Goal: Task Accomplishment & Management: Use online tool/utility

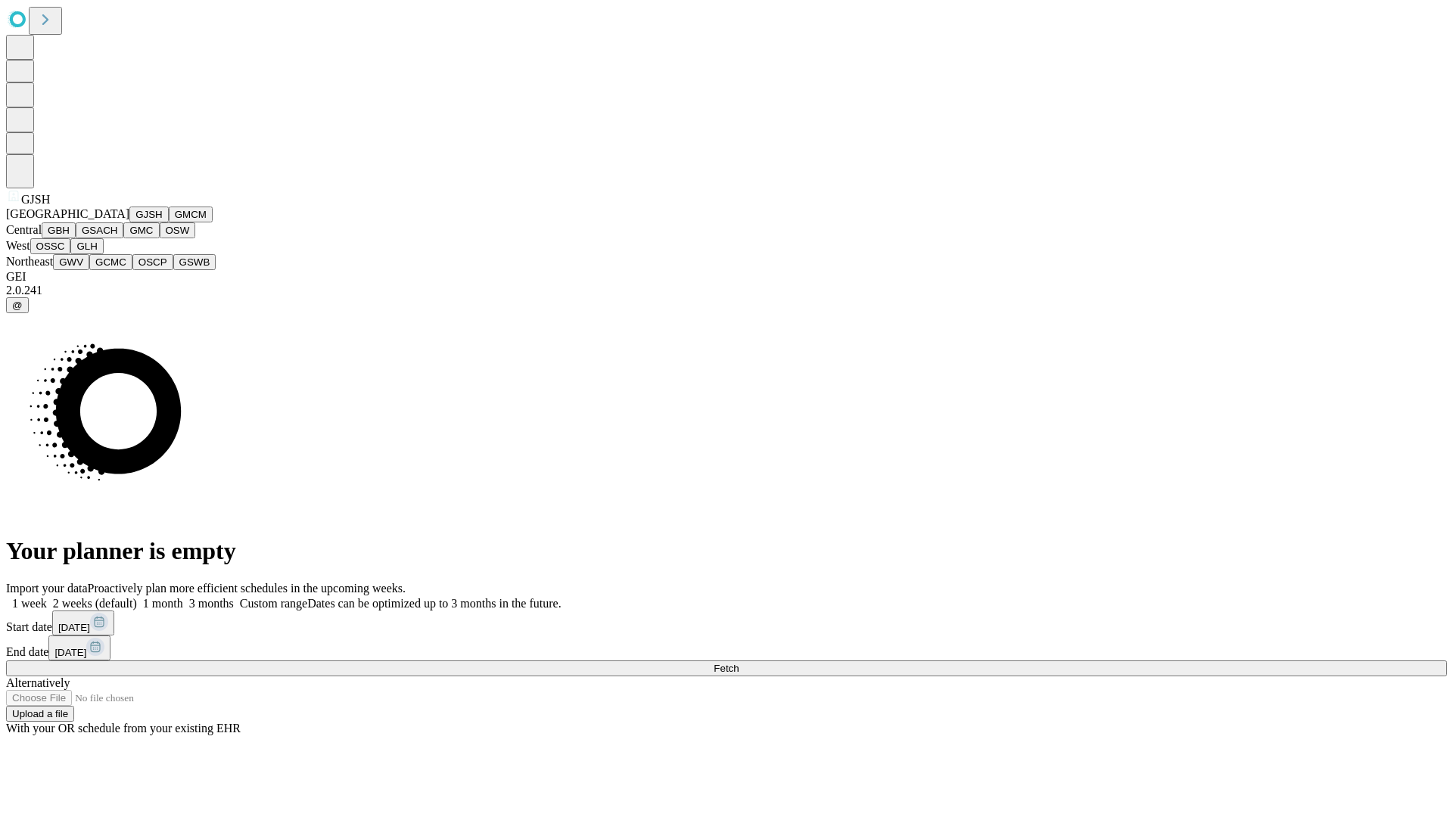
click at [129, 222] on button "GJSH" at bounding box center [148, 215] width 39 height 16
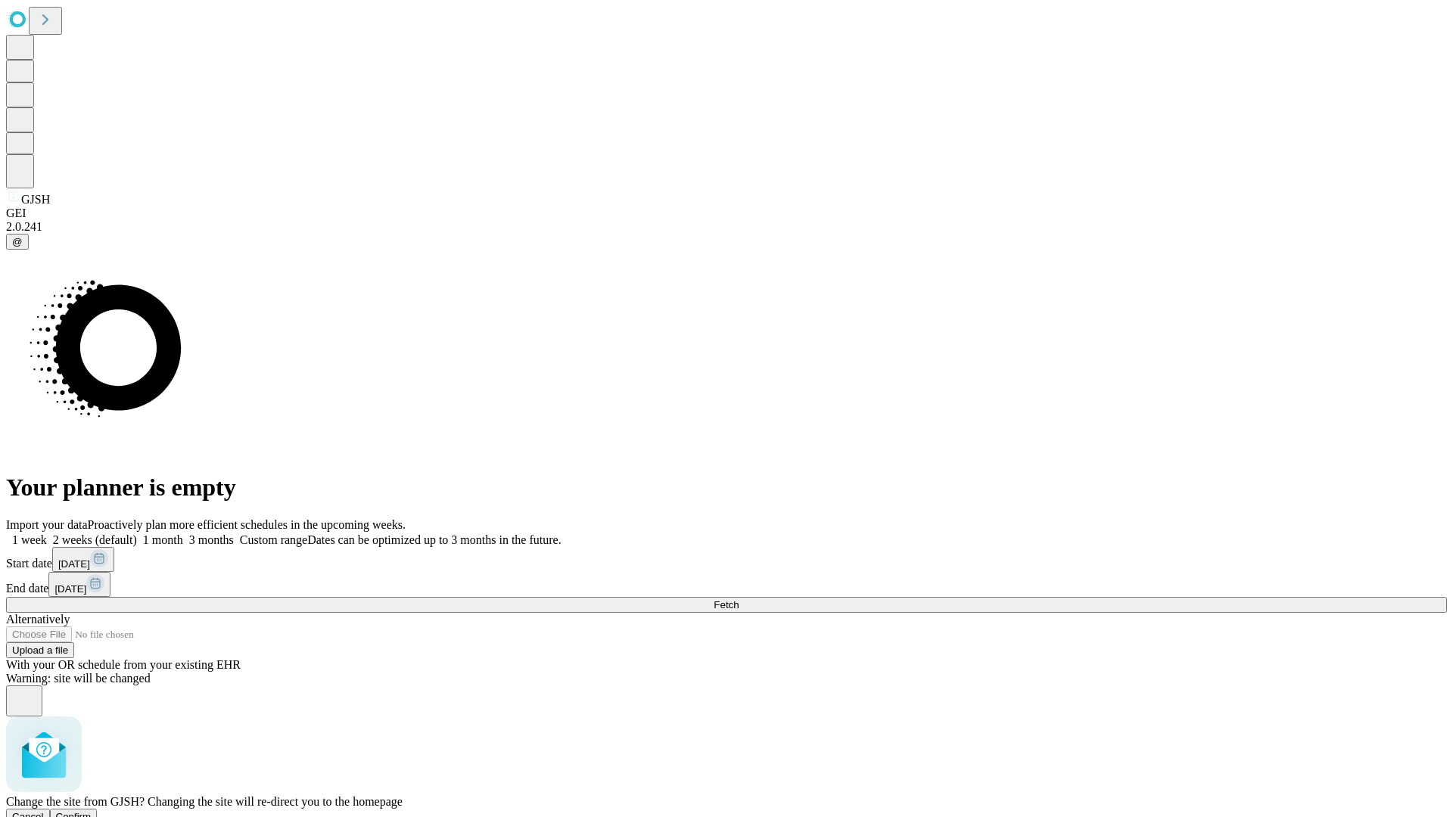
click at [92, 811] on span "Confirm" at bounding box center [74, 816] width 36 height 11
click at [137, 533] on label "2 weeks (default)" at bounding box center [92, 539] width 90 height 13
click at [738, 599] on span "Fetch" at bounding box center [726, 604] width 25 height 11
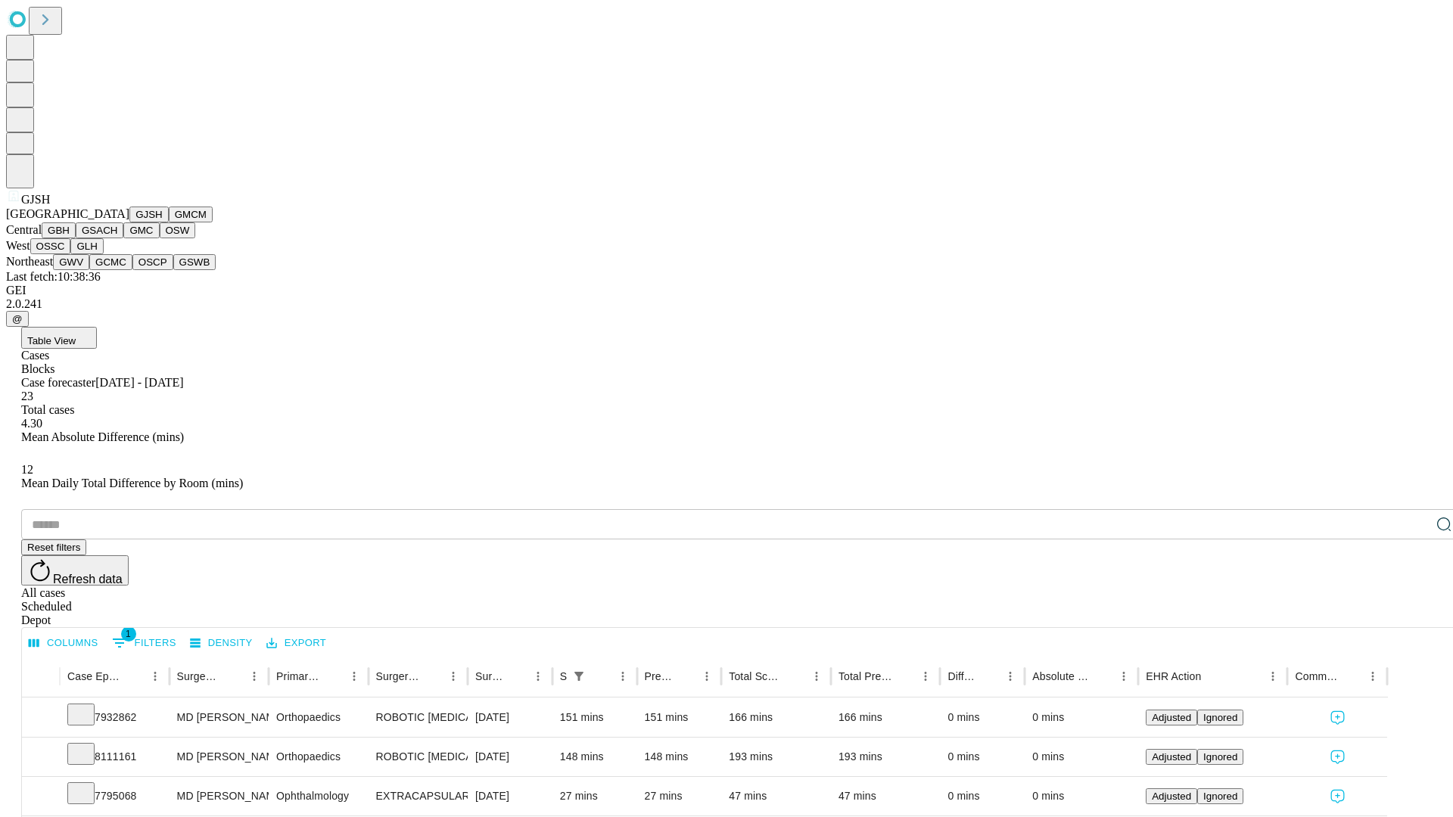
click at [169, 222] on button "GMCM" at bounding box center [191, 215] width 44 height 16
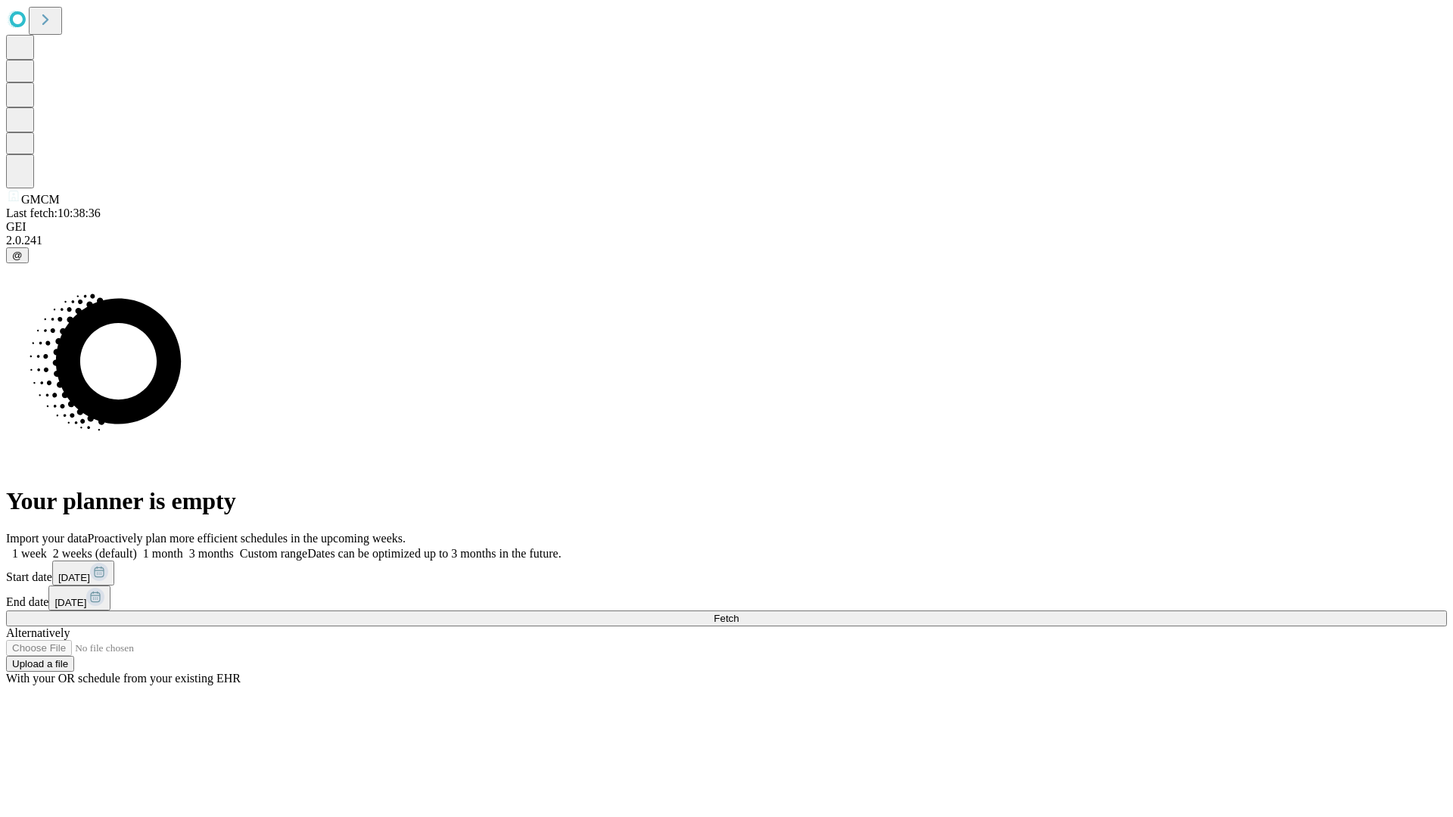
click at [137, 547] on label "2 weeks (default)" at bounding box center [92, 553] width 90 height 13
click at [738, 613] on span "Fetch" at bounding box center [726, 618] width 25 height 11
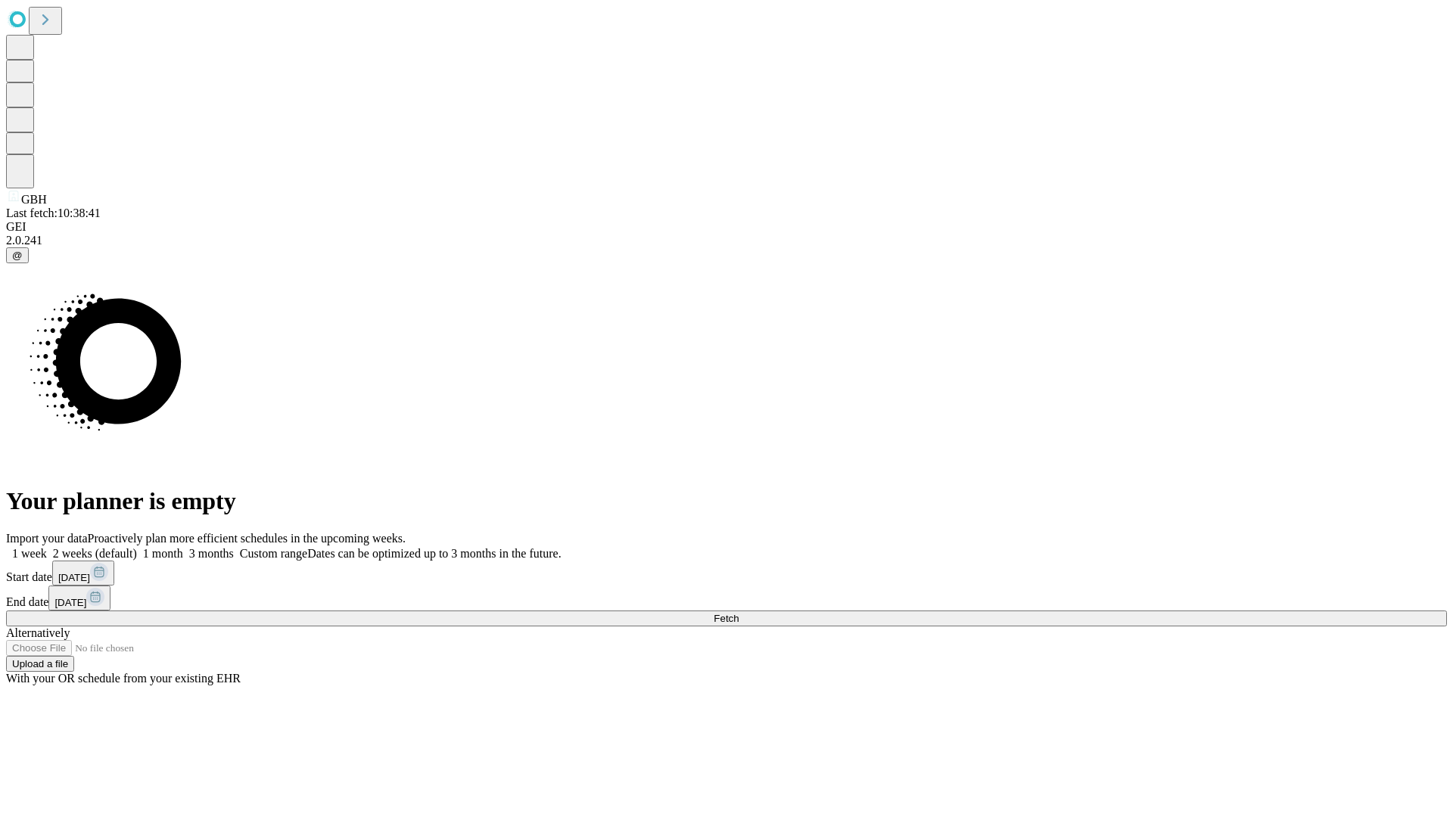
click at [137, 547] on label "2 weeks (default)" at bounding box center [92, 553] width 90 height 13
click at [738, 613] on span "Fetch" at bounding box center [726, 618] width 25 height 11
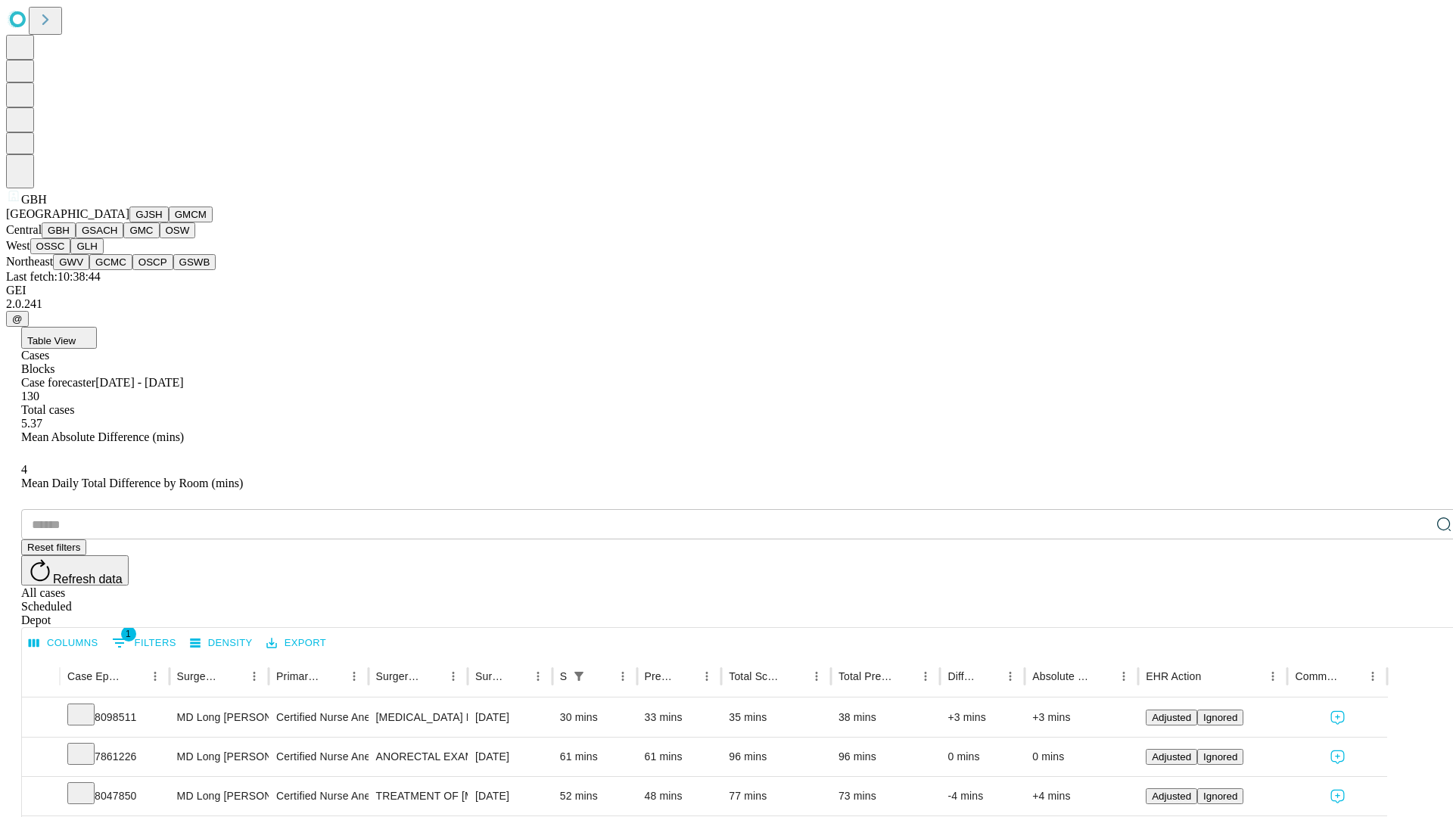
click at [117, 238] on button "GSACH" at bounding box center [100, 230] width 48 height 16
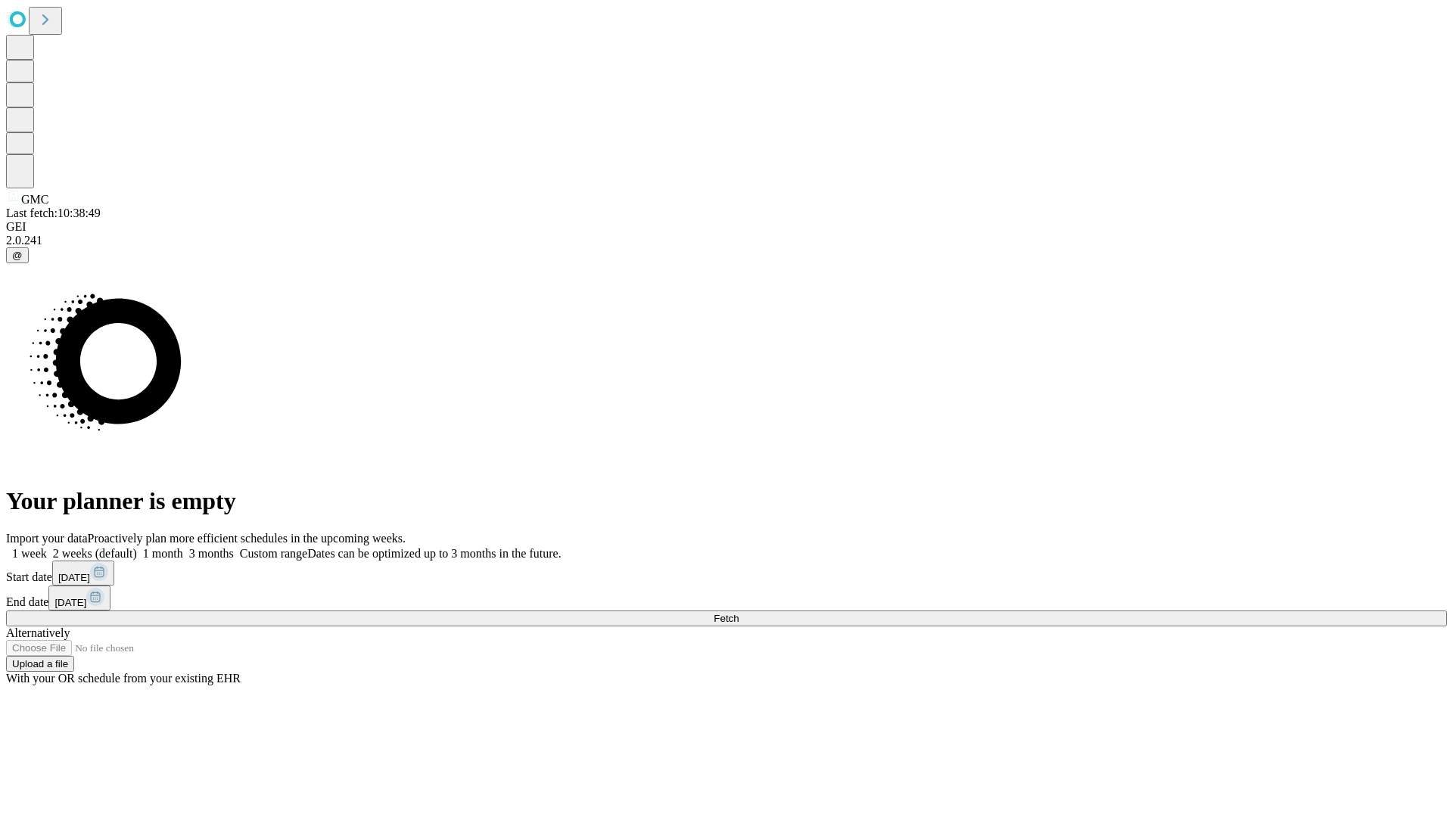
click at [738, 613] on span "Fetch" at bounding box center [726, 618] width 25 height 11
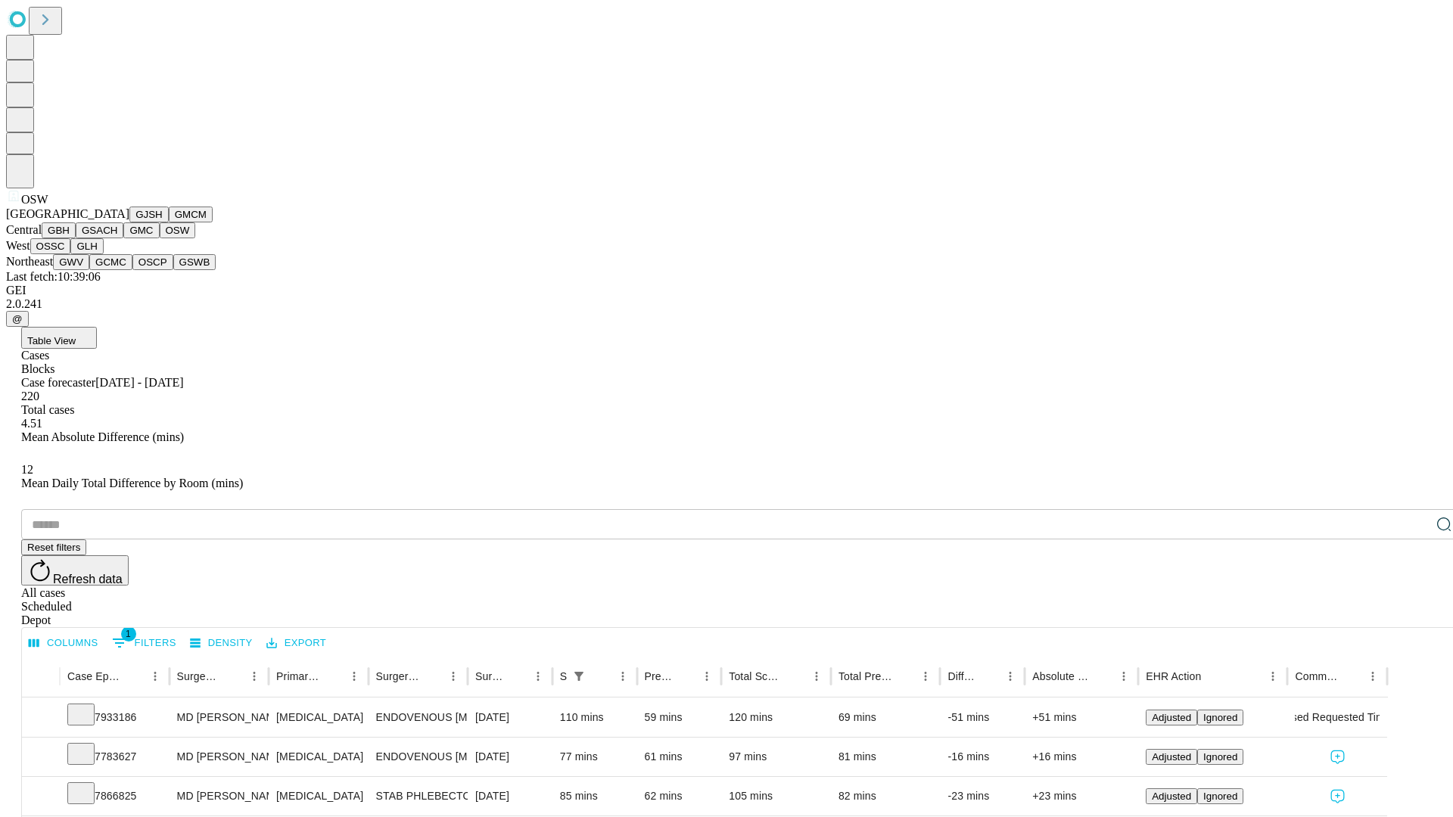
click at [71, 254] on button "OSSC" at bounding box center [50, 246] width 41 height 16
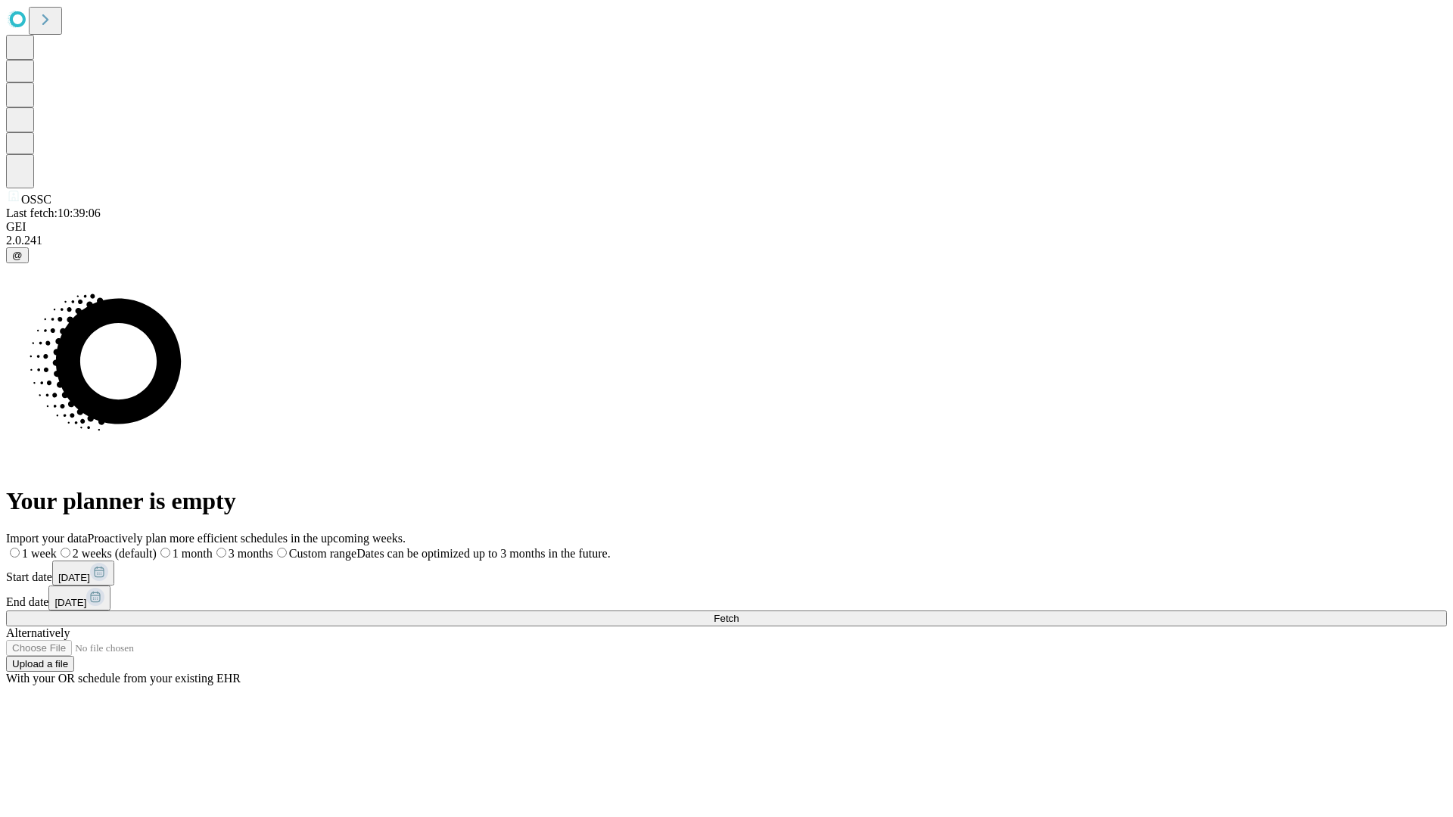
click at [157, 547] on label "2 weeks (default)" at bounding box center [107, 553] width 100 height 13
click at [738, 613] on span "Fetch" at bounding box center [726, 618] width 25 height 11
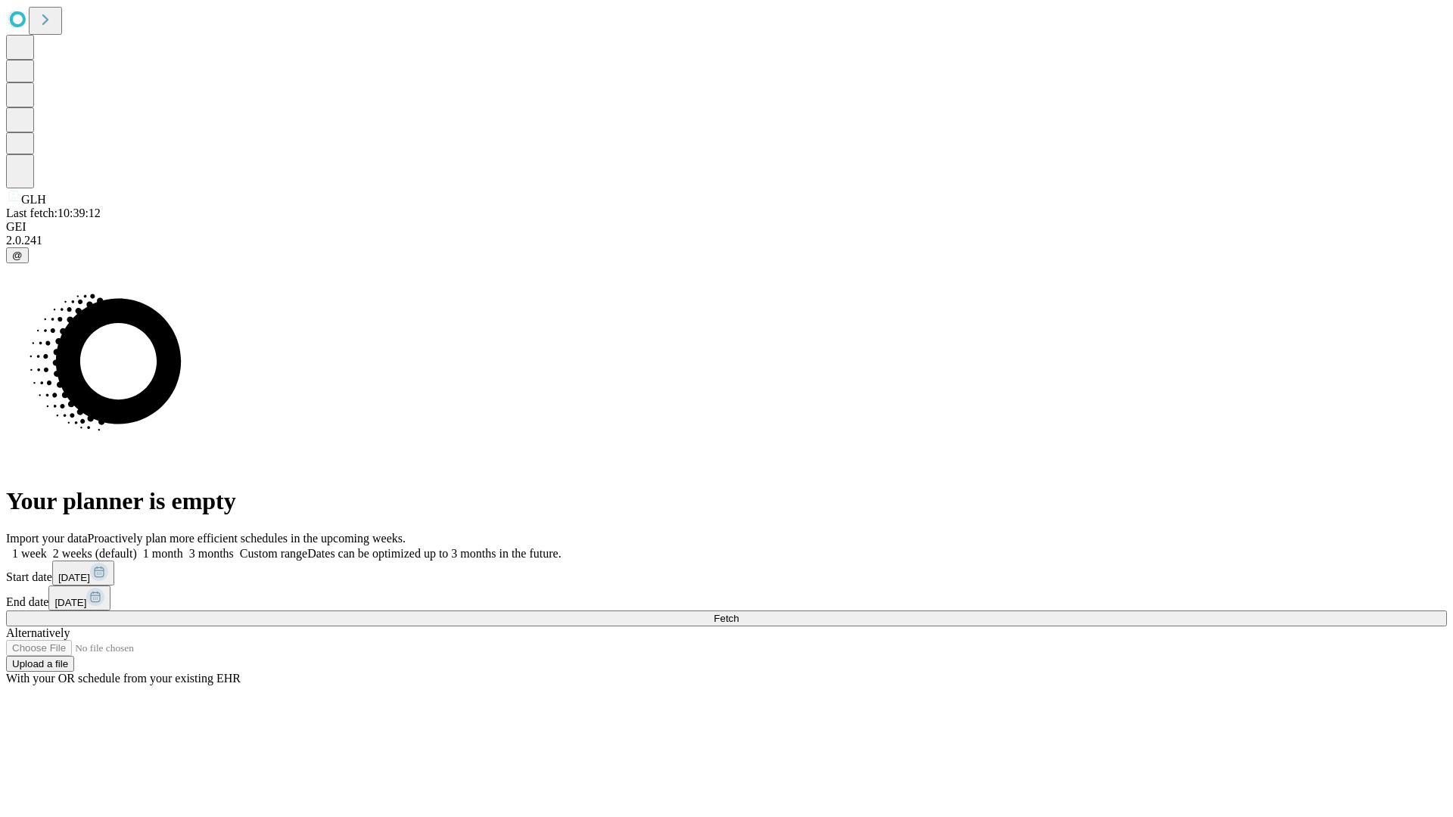
click at [738, 613] on span "Fetch" at bounding box center [726, 618] width 25 height 11
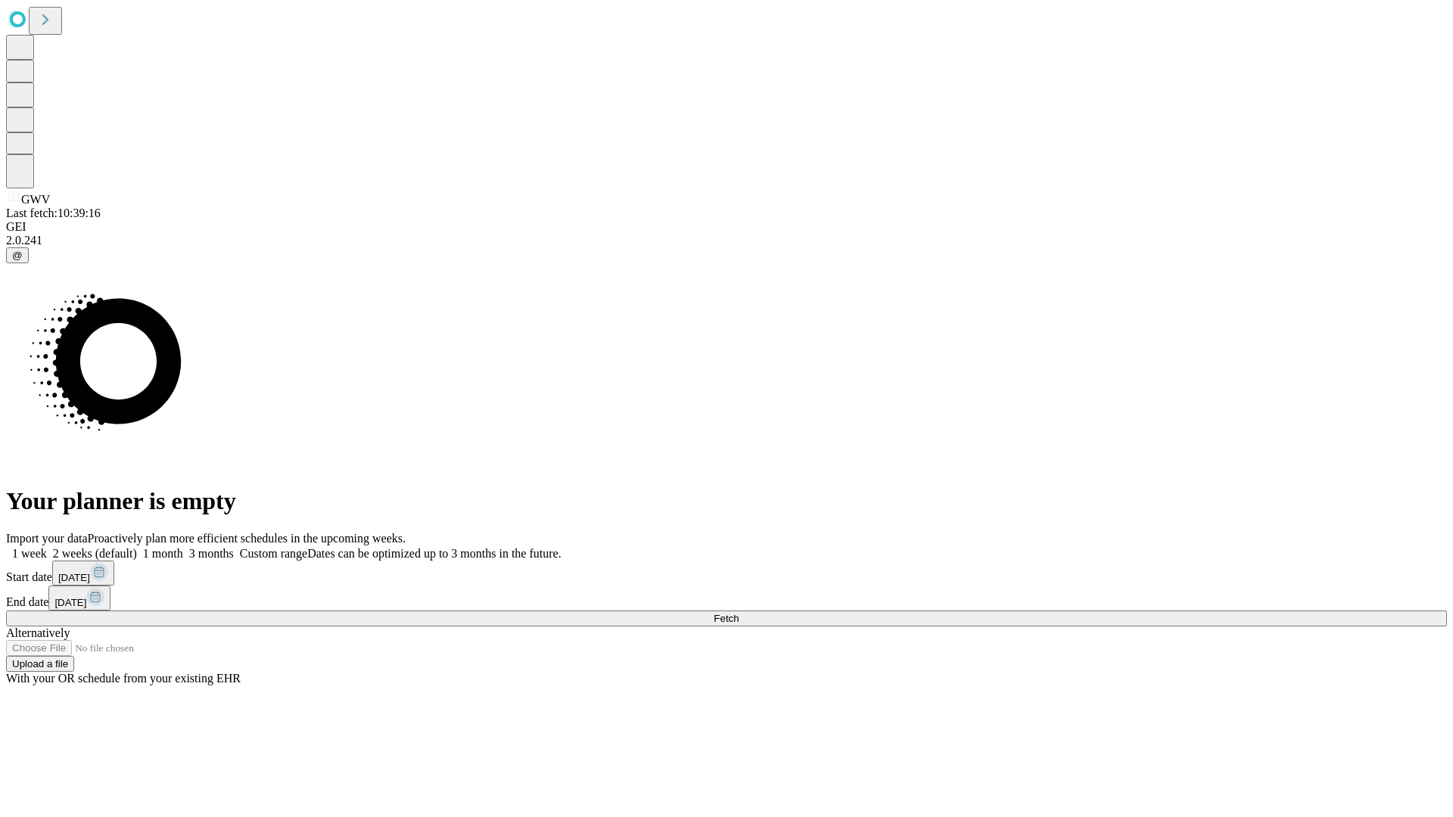
click at [137, 547] on label "2 weeks (default)" at bounding box center [92, 553] width 90 height 13
click at [738, 613] on span "Fetch" at bounding box center [726, 618] width 25 height 11
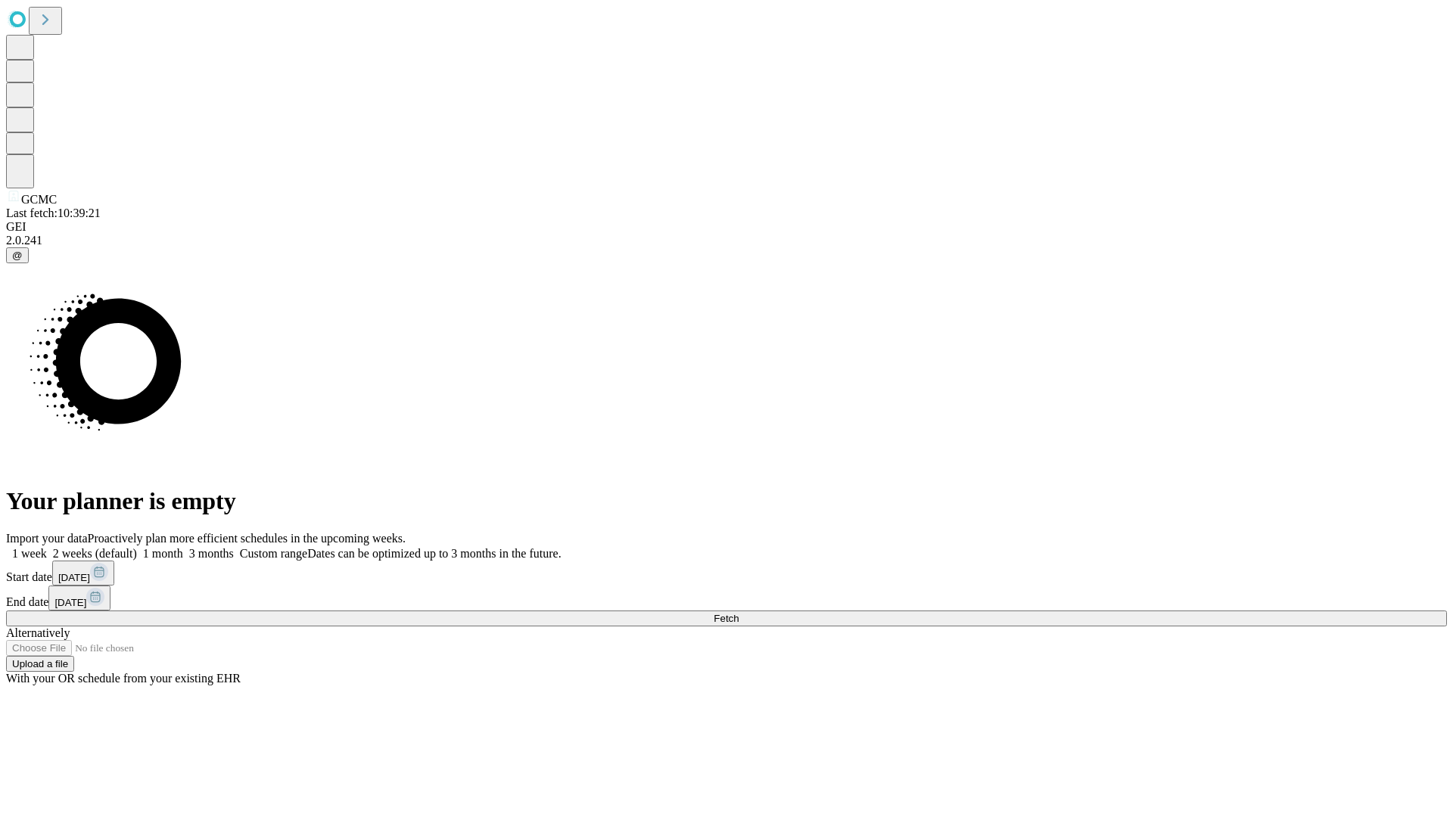
click at [137, 547] on label "2 weeks (default)" at bounding box center [92, 553] width 90 height 13
click at [738, 613] on span "Fetch" at bounding box center [726, 618] width 25 height 11
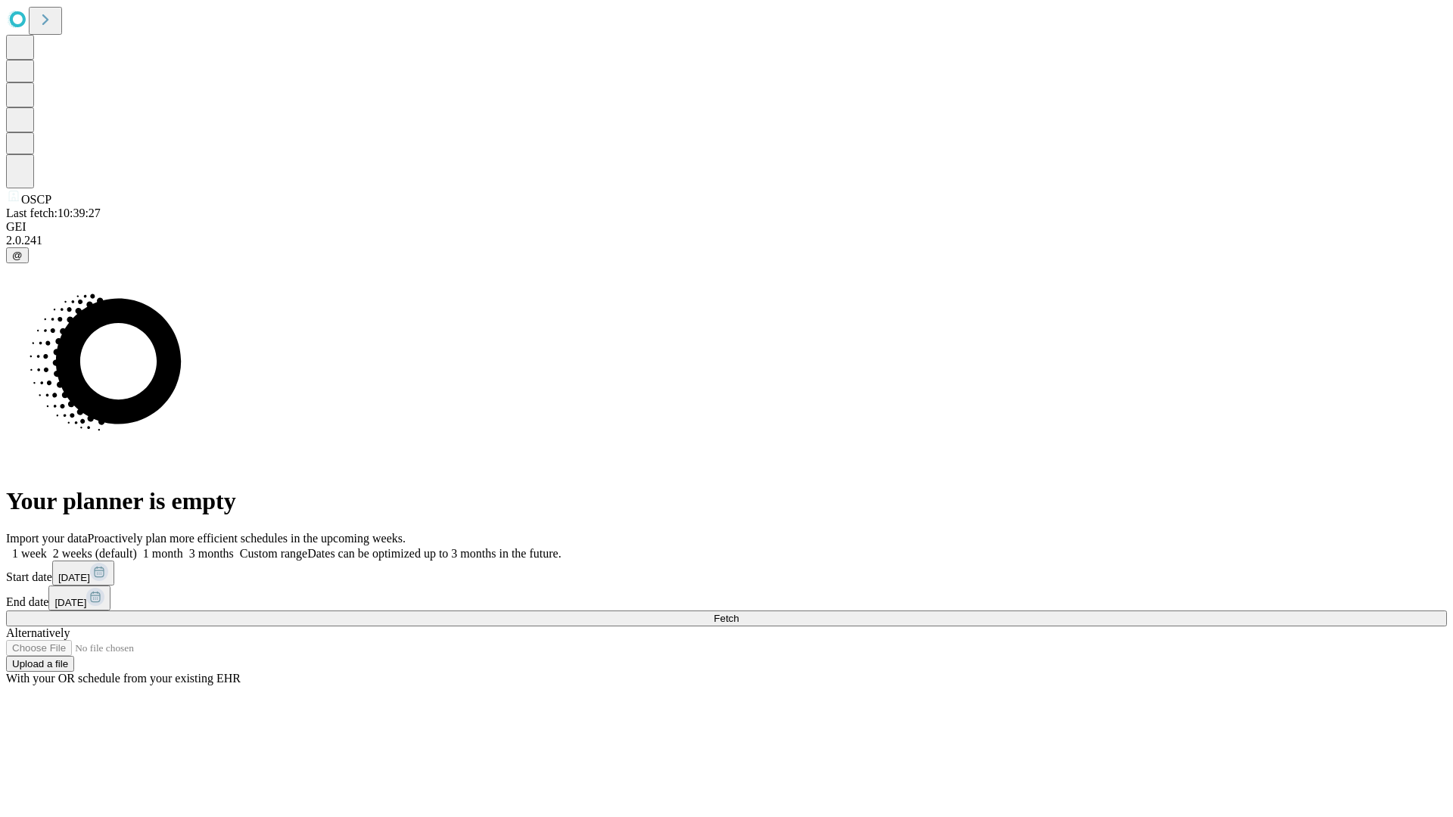
click at [137, 547] on label "2 weeks (default)" at bounding box center [92, 553] width 90 height 13
click at [738, 613] on span "Fetch" at bounding box center [726, 618] width 25 height 11
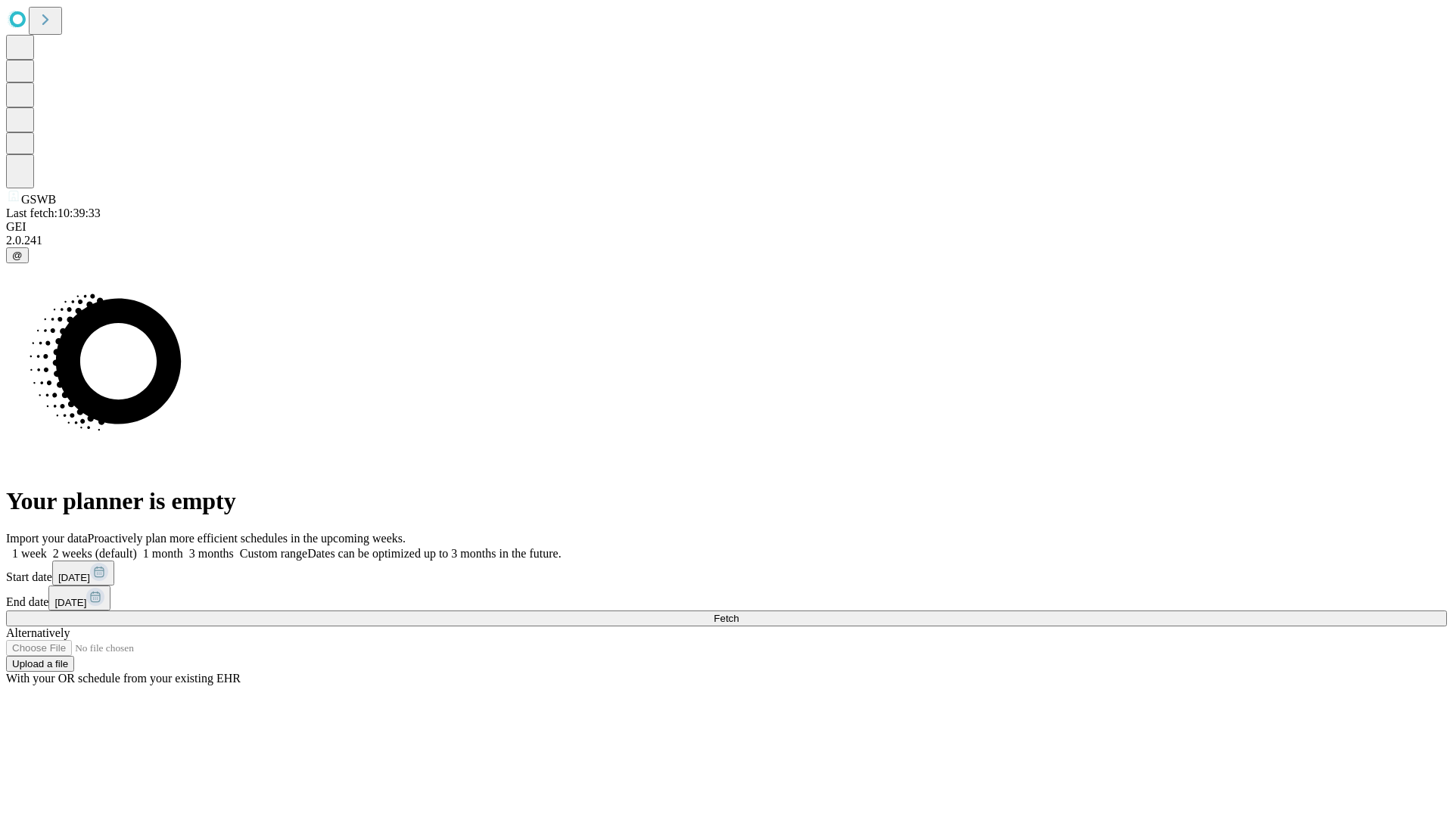
click at [137, 547] on label "2 weeks (default)" at bounding box center [92, 553] width 90 height 13
click at [738, 613] on span "Fetch" at bounding box center [726, 618] width 25 height 11
